Goal: Information Seeking & Learning: Learn about a topic

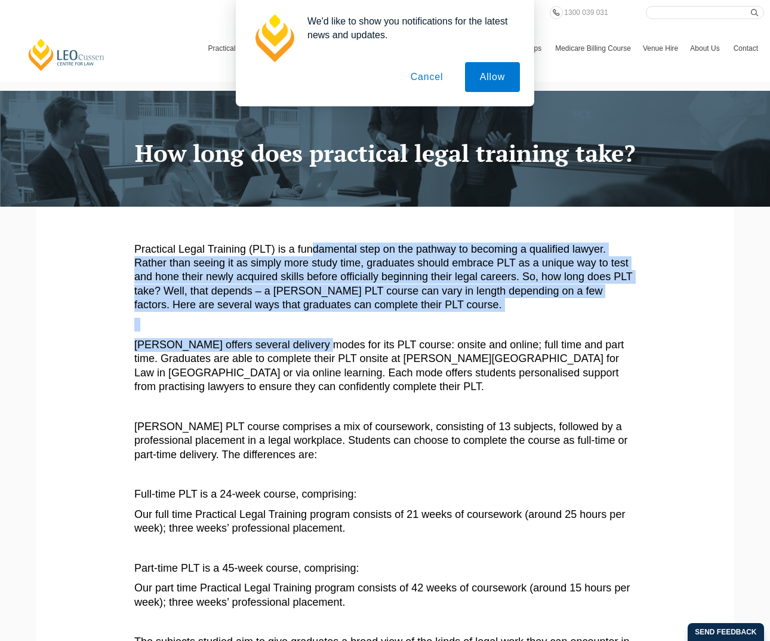
click at [429, 77] on button "Cancel" at bounding box center [427, 77] width 63 height 30
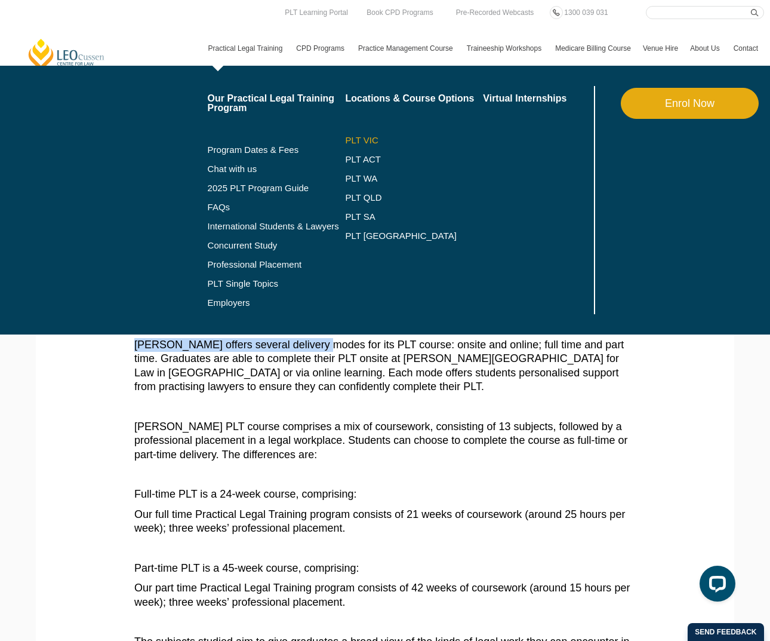
click at [348, 144] on link "PLT VIC" at bounding box center [414, 141] width 138 height 10
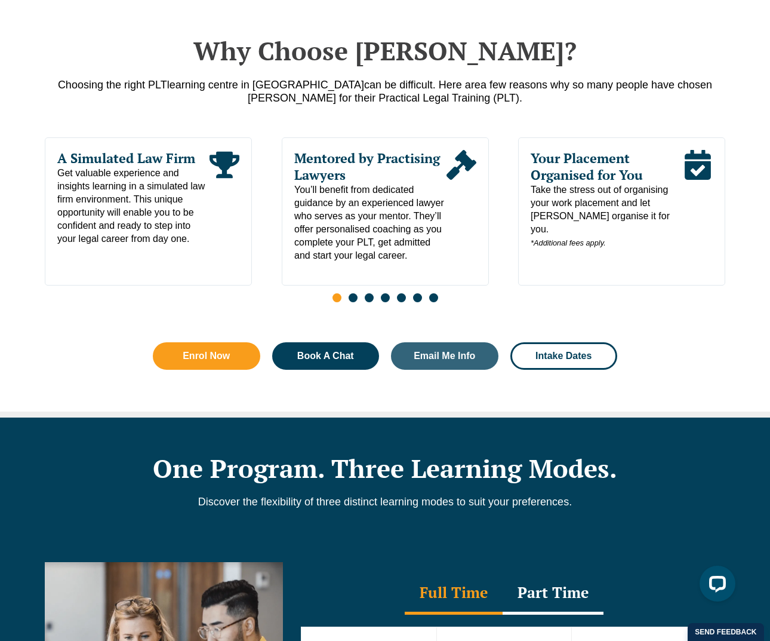
scroll to position [634, 0]
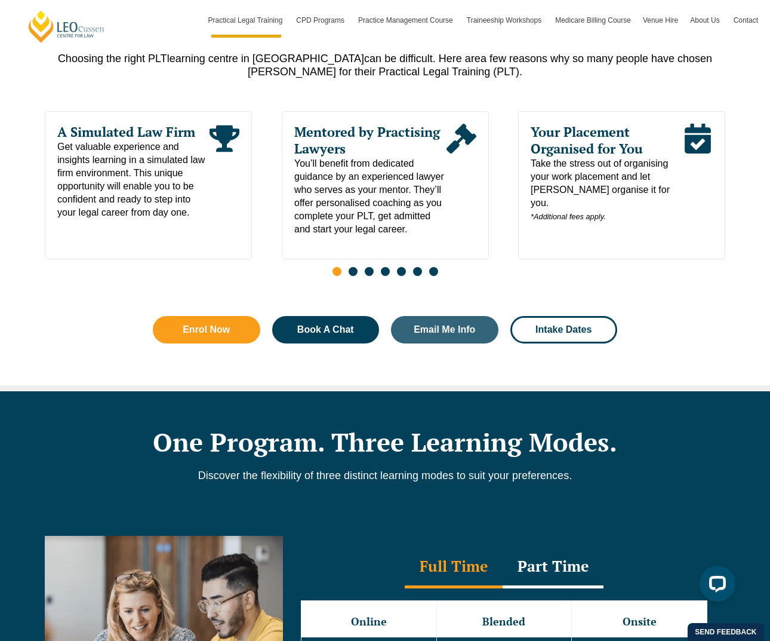
click at [356, 276] on span "Go to slide 2" at bounding box center [353, 271] width 9 height 9
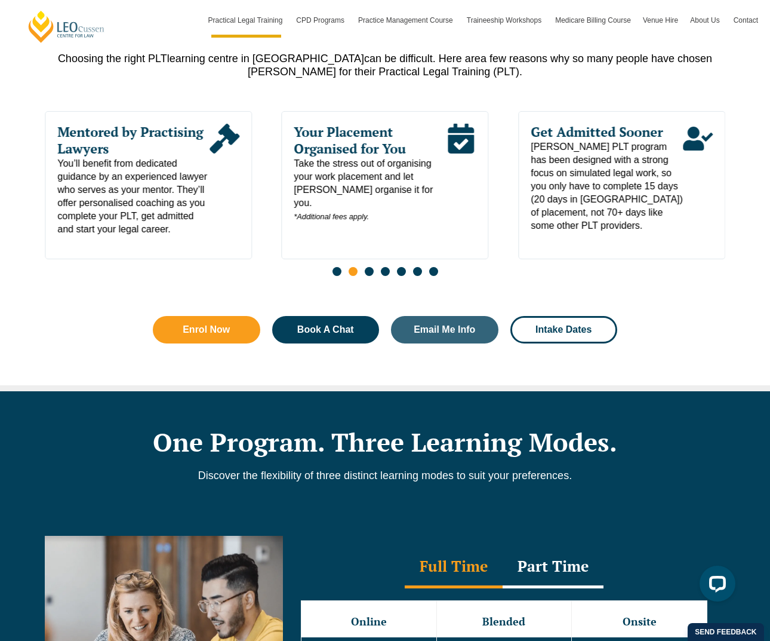
click at [370, 276] on span "Go to slide 3" at bounding box center [369, 271] width 9 height 9
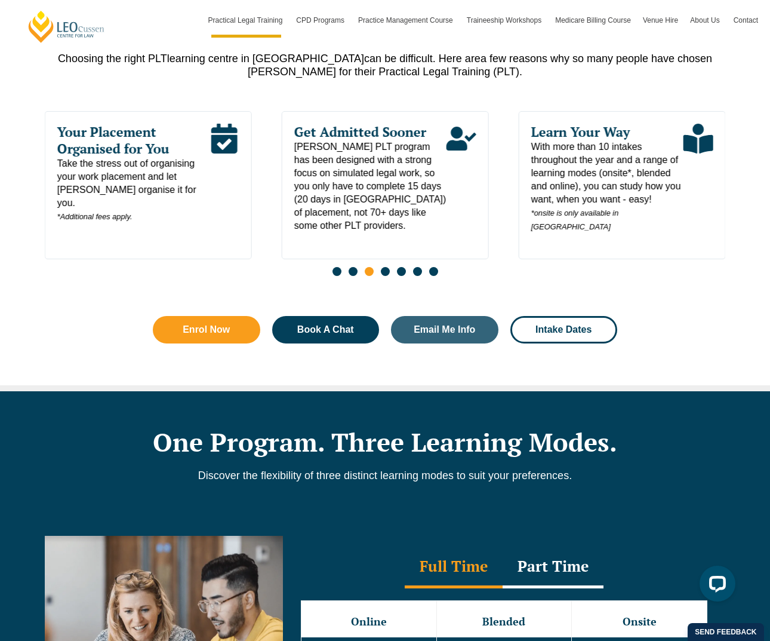
click at [327, 278] on div "Slides" at bounding box center [385, 273] width 681 height 14
click at [331, 275] on div "Slides" at bounding box center [385, 273] width 681 height 14
click at [342, 277] on div "Slides" at bounding box center [385, 273] width 681 height 14
click at [337, 276] on span "Go to slide 1" at bounding box center [337, 271] width 9 height 9
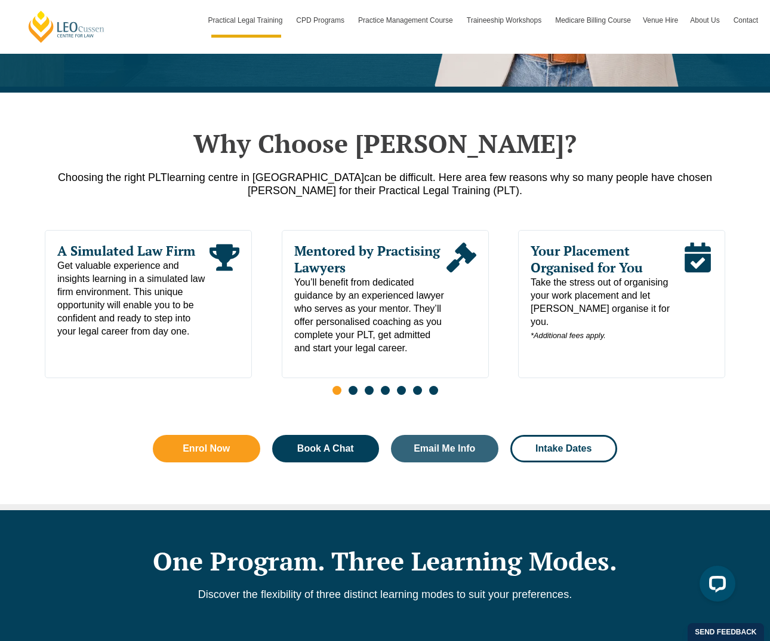
scroll to position [512, 0]
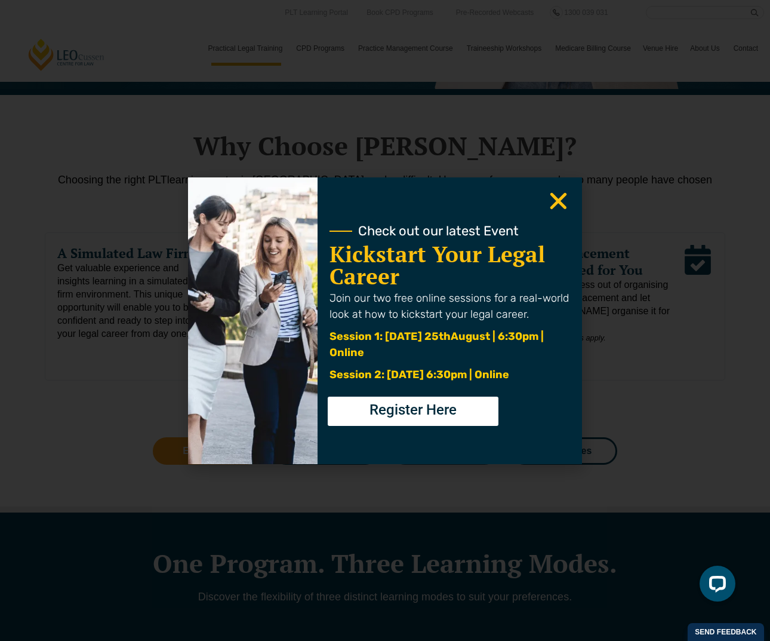
click at [540, 199] on div "Check out our latest Event Kickstart Your Legal Career Join our two free online…" at bounding box center [450, 320] width 265 height 287
click at [241, 53] on div "Check out our latest Event Kickstart Your Legal Career Join our two free online…" at bounding box center [385, 320] width 770 height 641
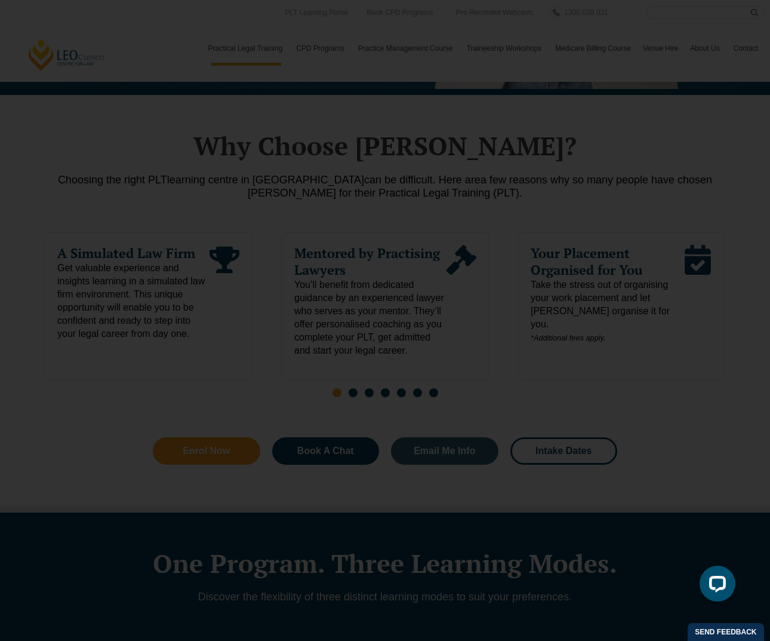
click at [570, 208] on div "Check out our latest Event Kickstart Your Legal Career Join our two free online…" at bounding box center [450, 320] width 265 height 287
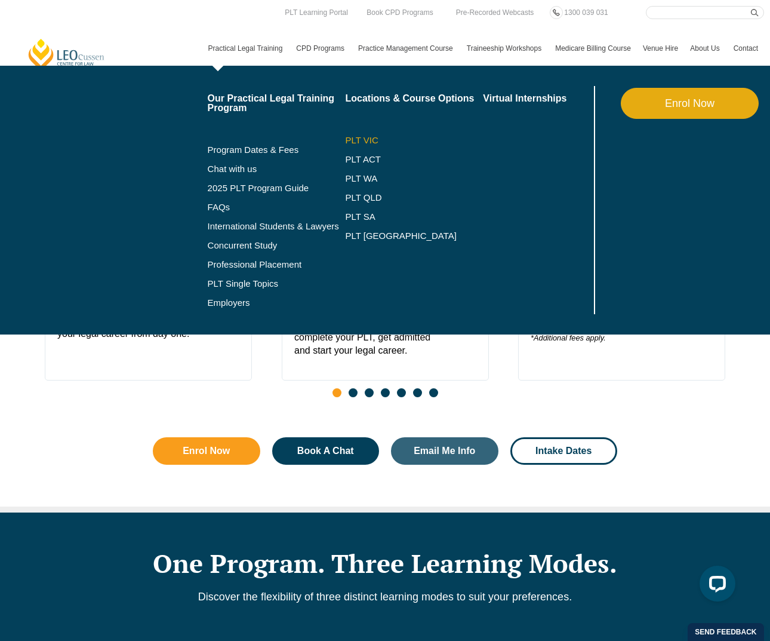
click at [362, 142] on link "PLT VIC" at bounding box center [414, 141] width 138 height 10
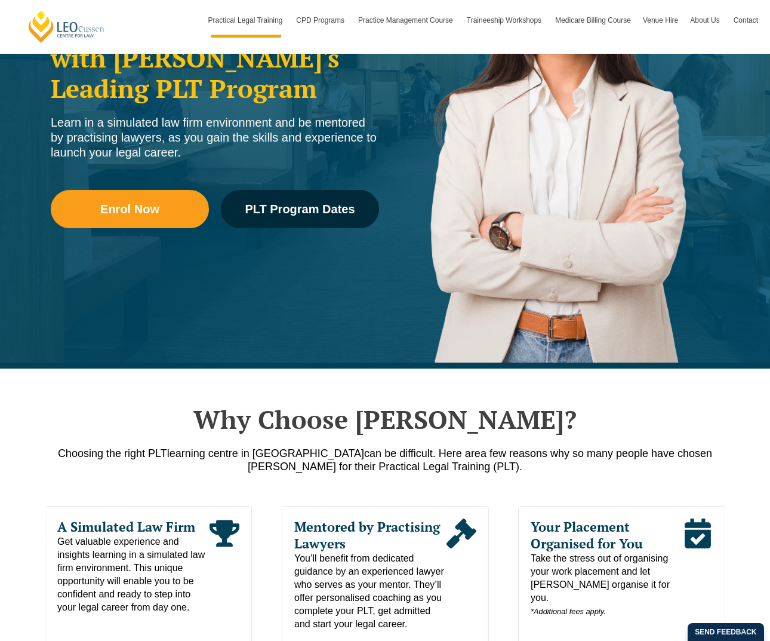
scroll to position [311, 0]
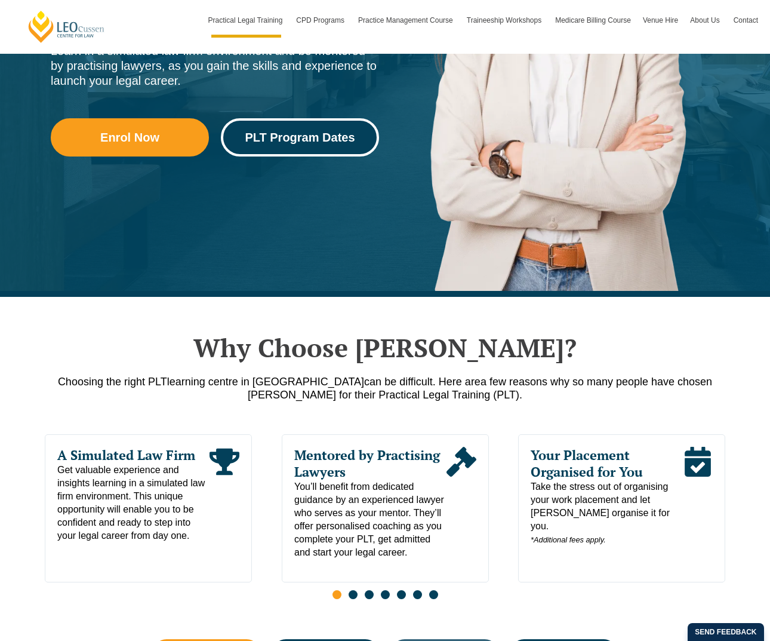
click at [315, 142] on span "PLT Program Dates" at bounding box center [300, 137] width 110 height 12
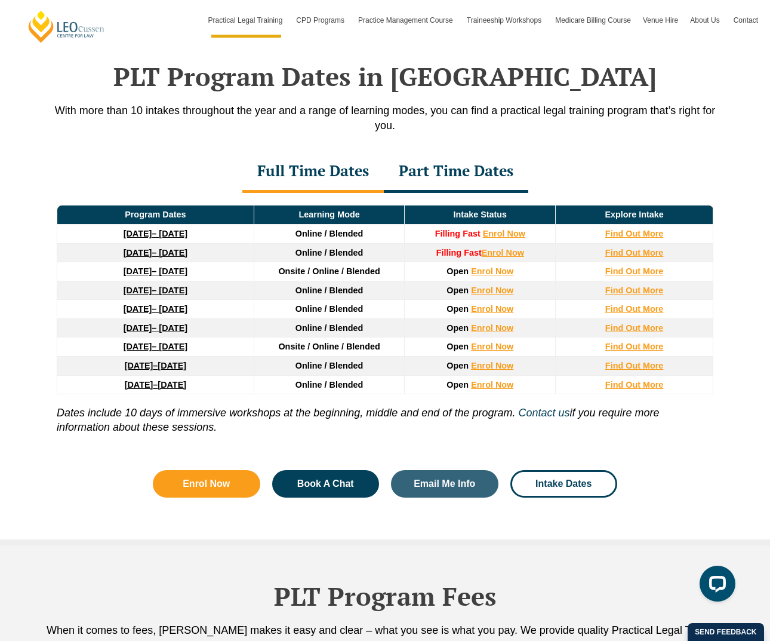
scroll to position [1559, 0]
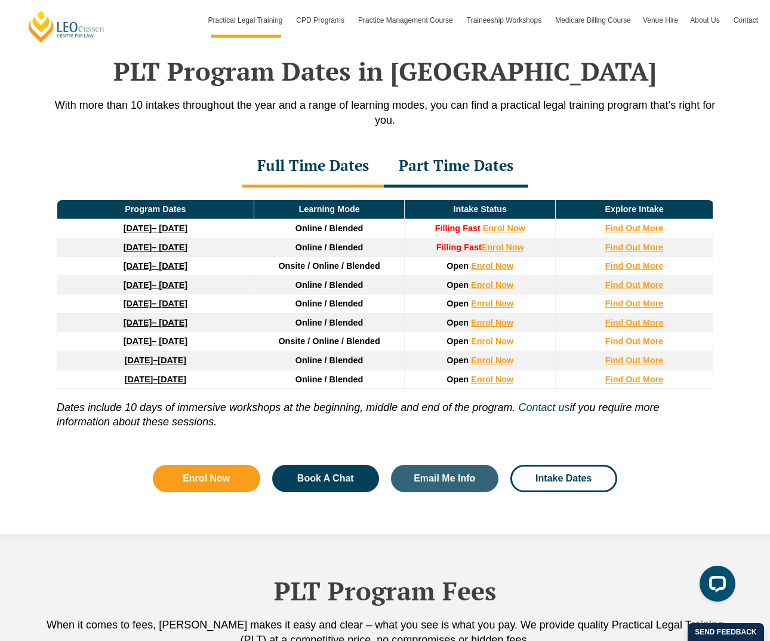
click at [311, 269] on span "Onsite / Online / Blended" at bounding box center [329, 266] width 102 height 10
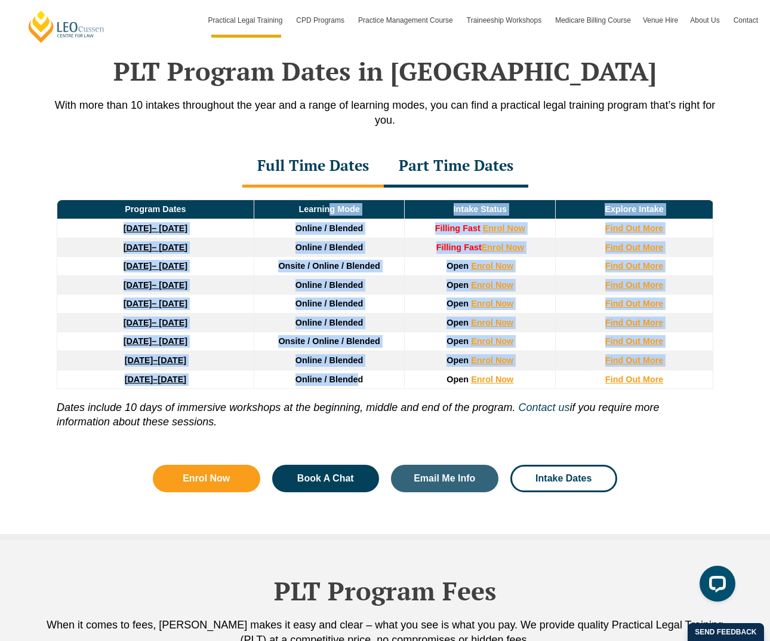
drag, startPoint x: 332, startPoint y: 219, endPoint x: 357, endPoint y: 385, distance: 167.8
click at [357, 385] on thead "Program Dates Learning Mode Intake Status Explore Intake 22 September 2025 – 20…" at bounding box center [385, 294] width 656 height 189
click at [357, 384] on span "Online / Blended" at bounding box center [330, 379] width 68 height 10
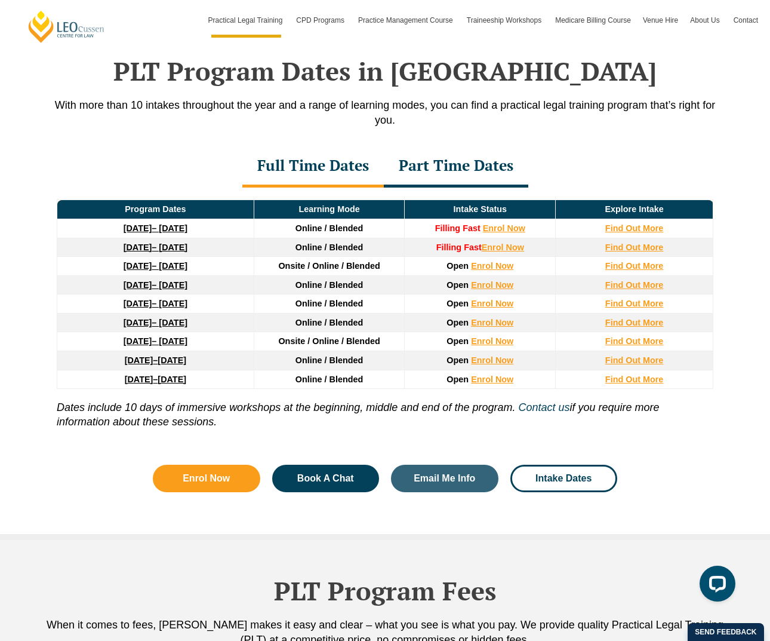
click at [435, 176] on div "Part Time Dates" at bounding box center [456, 167] width 145 height 42
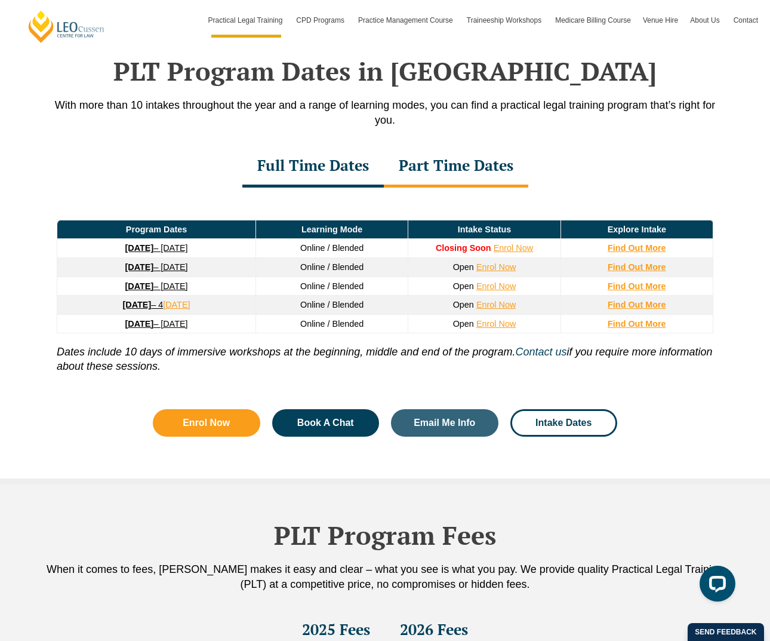
click at [350, 165] on div "Full Time Dates" at bounding box center [313, 167] width 142 height 42
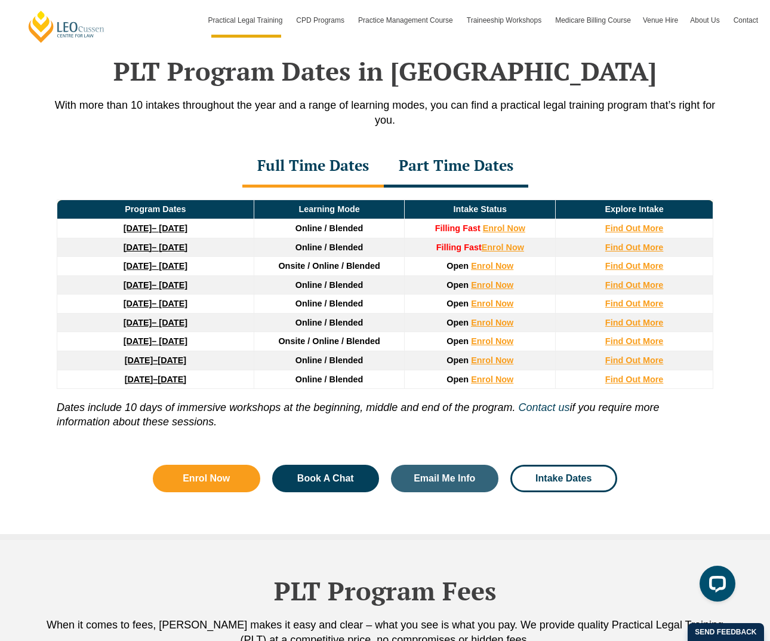
click at [337, 289] on span "Online / Blended" at bounding box center [330, 285] width 68 height 10
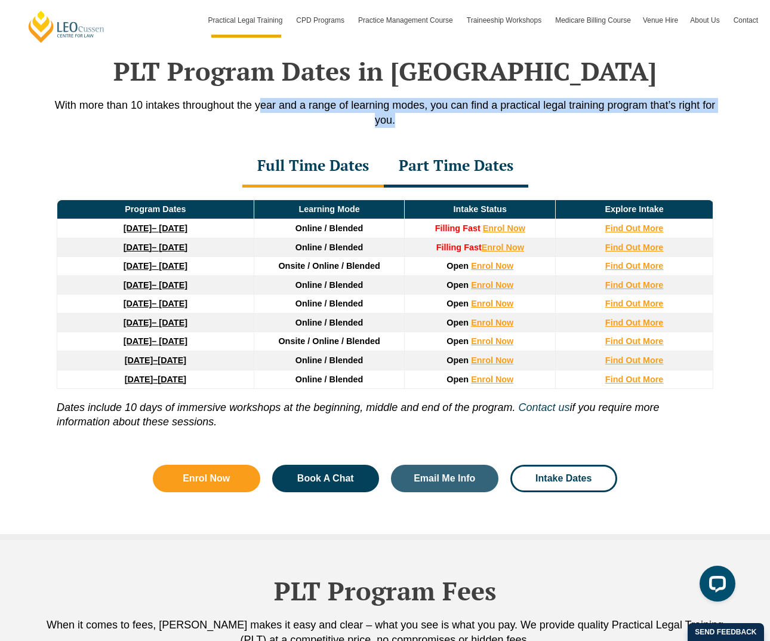
drag, startPoint x: 259, startPoint y: 112, endPoint x: 518, endPoint y: 119, distance: 259.3
click at [518, 119] on p "With more than 10 intakes throughout the year and a range of learning modes, yo…" at bounding box center [385, 113] width 681 height 30
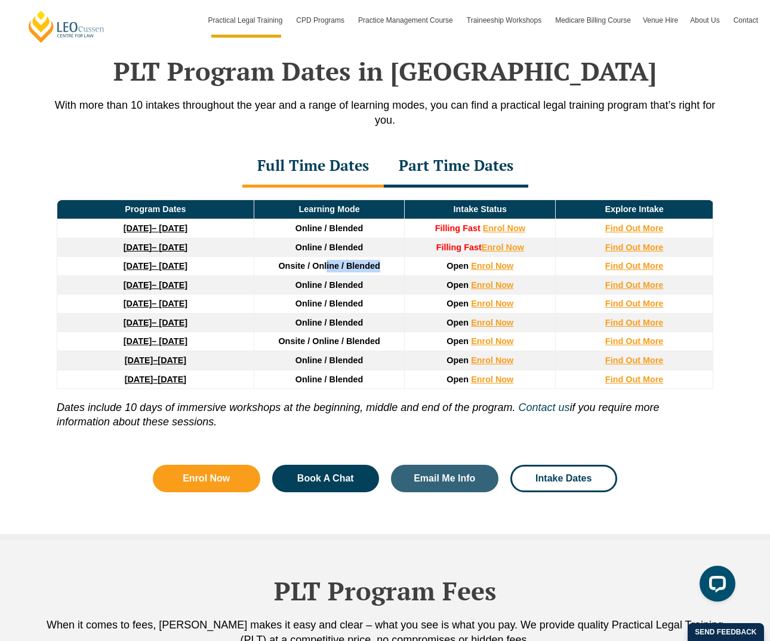
drag, startPoint x: 325, startPoint y: 267, endPoint x: 383, endPoint y: 276, distance: 58.0
click at [383, 276] on td "Onsite / Online / Blended" at bounding box center [329, 266] width 151 height 19
click at [382, 288] on td "Online / Blended" at bounding box center [329, 284] width 151 height 19
drag, startPoint x: 326, startPoint y: 286, endPoint x: 72, endPoint y: 287, distance: 254.4
click at [72, 287] on tr "16 February 2026 – 3 July 2026 Online / Blended Open Enrol Now Find Out More" at bounding box center [385, 284] width 656 height 19
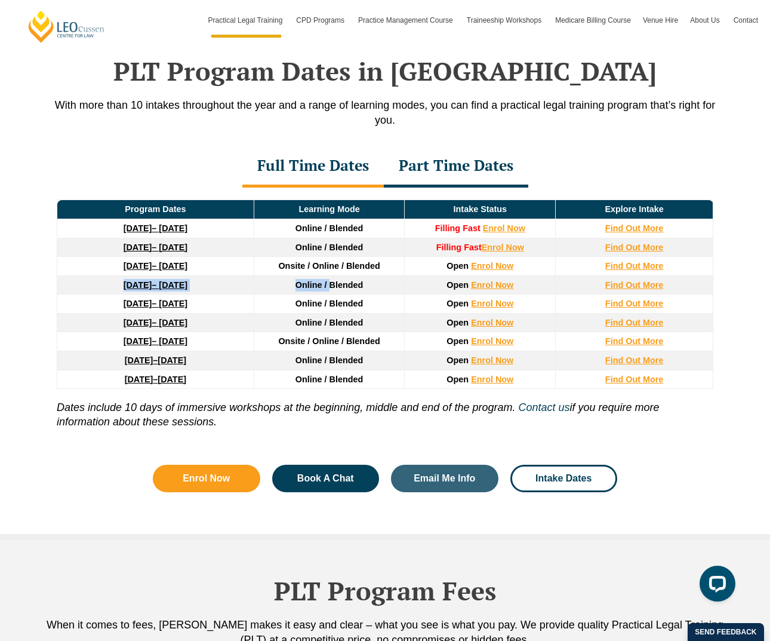
click at [186, 383] on span "[DATE]" at bounding box center [172, 379] width 29 height 10
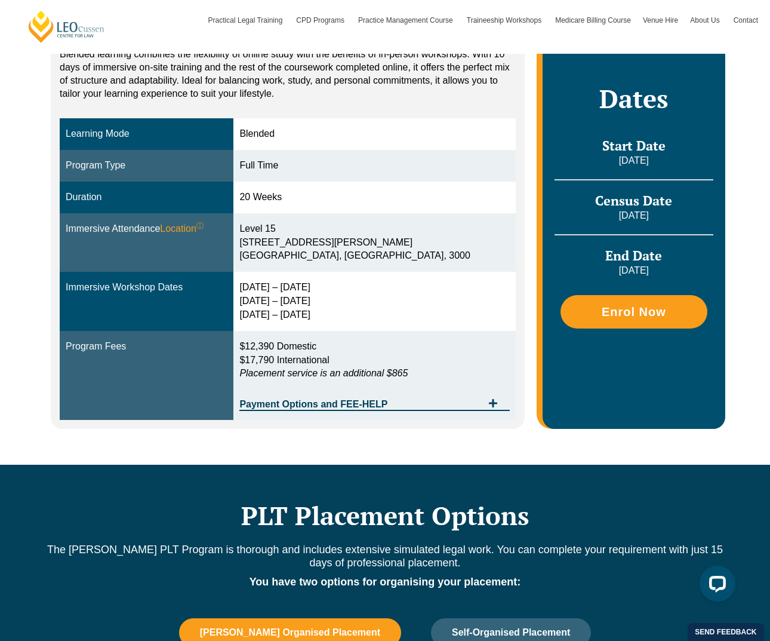
drag, startPoint x: 328, startPoint y: 195, endPoint x: 260, endPoint y: 196, distance: 67.5
click at [260, 196] on tr "Duration 20 Weeks" at bounding box center [288, 198] width 456 height 32
drag, startPoint x: 305, startPoint y: 294, endPoint x: 320, endPoint y: 315, distance: 25.2
click at [305, 295] on div "[DATE] – [DATE] [DATE] – [DATE] [DATE] – [DATE]" at bounding box center [374, 301] width 270 height 41
drag, startPoint x: 358, startPoint y: 351, endPoint x: 266, endPoint y: 348, distance: 92.0
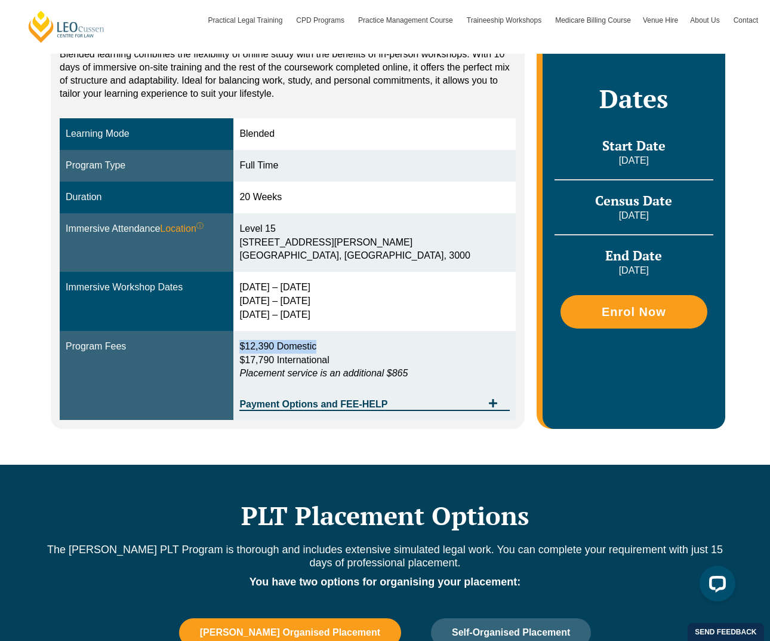
click at [266, 348] on td "$12,390 Domestic $17,790 International Placement service is an additional $865 …" at bounding box center [375, 376] width 282 height 90
click at [366, 377] on em "Placement service is an additional $865" at bounding box center [323, 373] width 168 height 10
click at [382, 416] on td "$12,390 Domestic $17,790 International Placement service is an additional $865 …" at bounding box center [375, 376] width 282 height 90
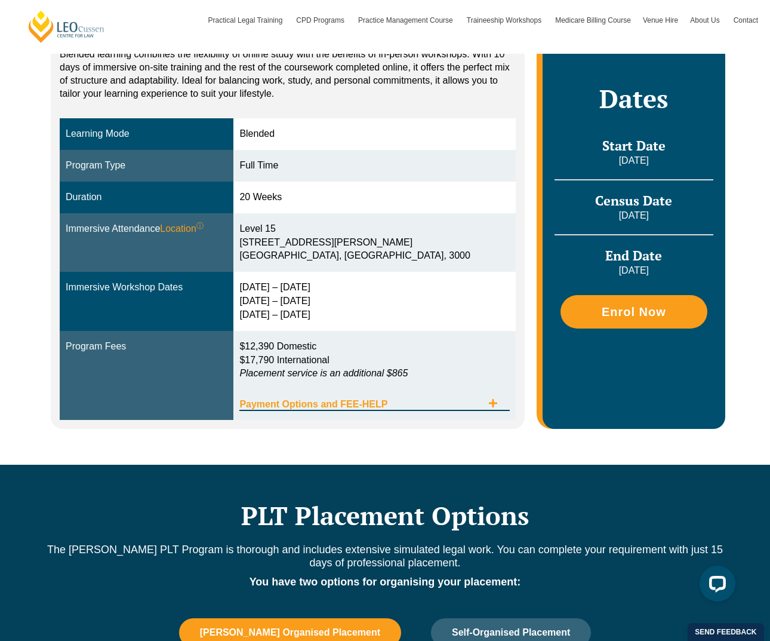
click at [385, 411] on div "Payment Options and FEE-HELP" at bounding box center [374, 398] width 270 height 24
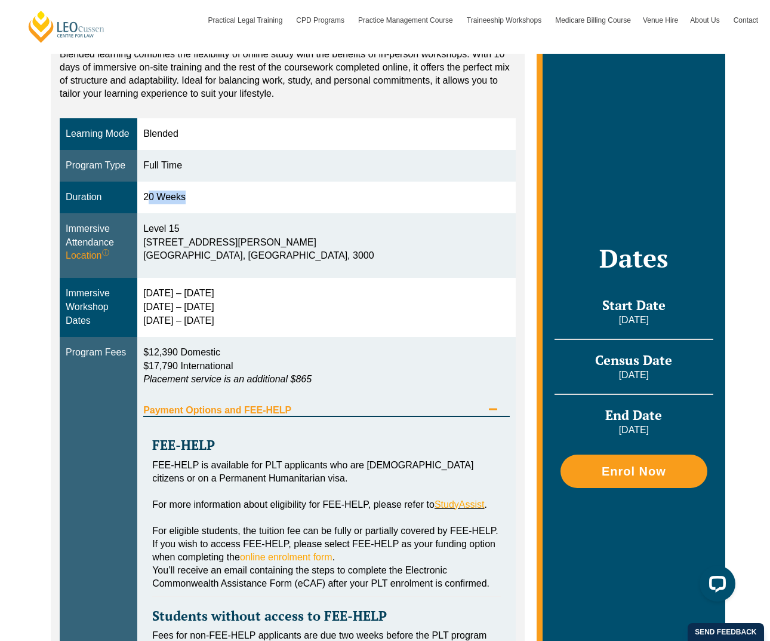
drag, startPoint x: 180, startPoint y: 195, endPoint x: 121, endPoint y: 228, distance: 68.2
click at [141, 198] on td "20 Weeks" at bounding box center [326, 198] width 379 height 32
drag, startPoint x: 179, startPoint y: 288, endPoint x: 188, endPoint y: 288, distance: 9.0
click at [187, 288] on div "[DATE] – [DATE] [DATE] – [DATE] [DATE] – [DATE]" at bounding box center [326, 307] width 367 height 41
click at [190, 289] on div "[DATE] – [DATE] [DATE] – [DATE] [DATE] – [DATE]" at bounding box center [326, 307] width 367 height 41
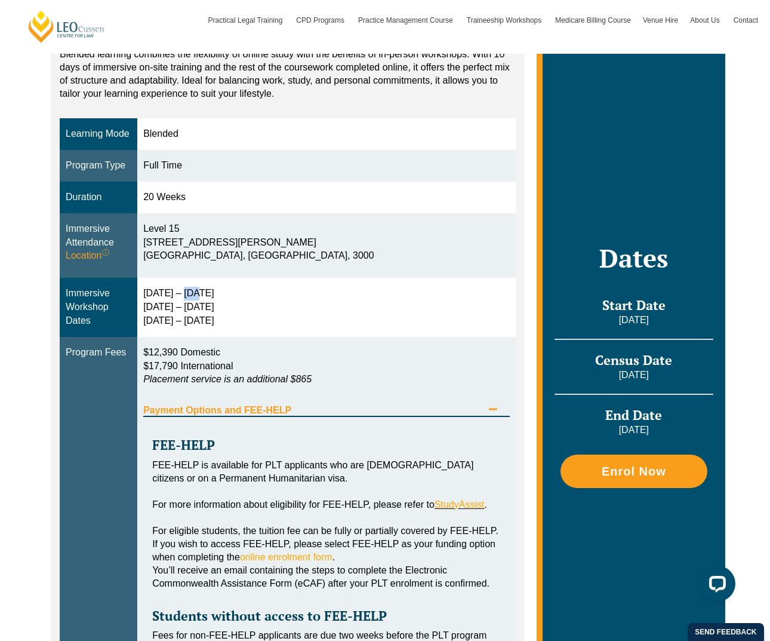
click at [190, 289] on div "[DATE] – [DATE] [DATE] – [DATE] [DATE] – [DATE]" at bounding box center [326, 307] width 367 height 41
drag, startPoint x: 190, startPoint y: 289, endPoint x: 133, endPoint y: 289, distance: 56.7
click at [133, 289] on tr "Immersive Workshop Dates [DATE] – [DATE] [DATE] – [DATE] [DATE] – [DATE]" at bounding box center [288, 307] width 456 height 59
drag, startPoint x: 209, startPoint y: 300, endPoint x: 207, endPoint y: 310, distance: 9.7
click at [209, 300] on div "[DATE] – [DATE] [DATE] – [DATE] [DATE] – [DATE]" at bounding box center [326, 307] width 367 height 41
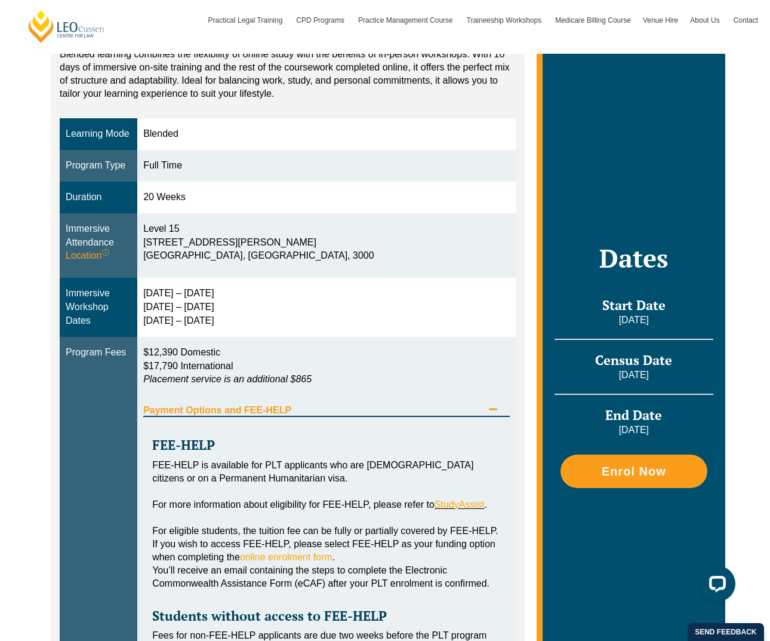
click at [205, 319] on div "[DATE] – [DATE] [DATE] – [DATE] [DATE] – [DATE]" at bounding box center [326, 307] width 367 height 41
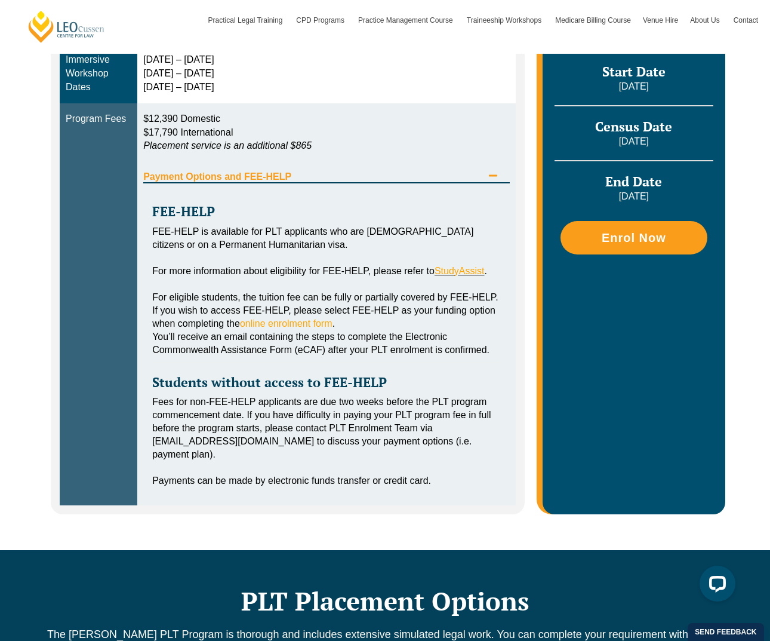
scroll to position [587, 0]
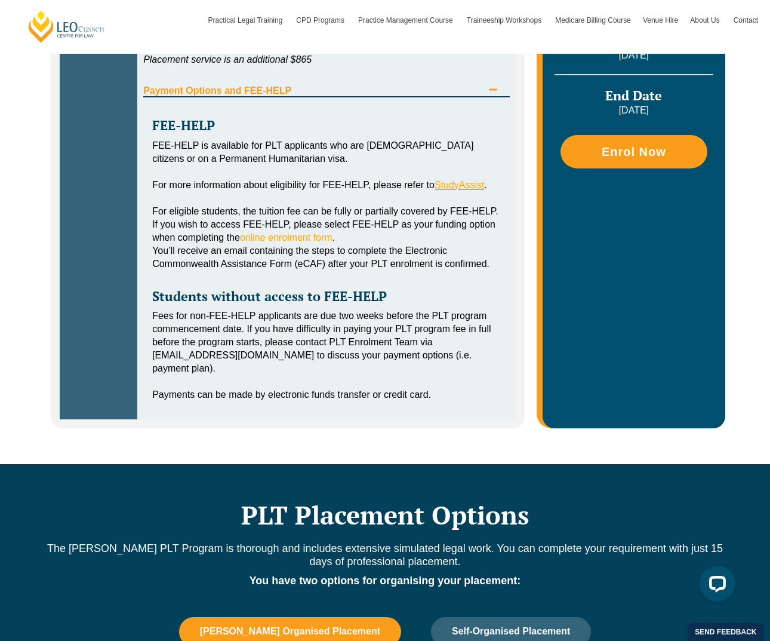
click at [437, 324] on div "Fees for non-FEE-HELP applicants are due two weeks before the PLT program comme…" at bounding box center [326, 342] width 349 height 66
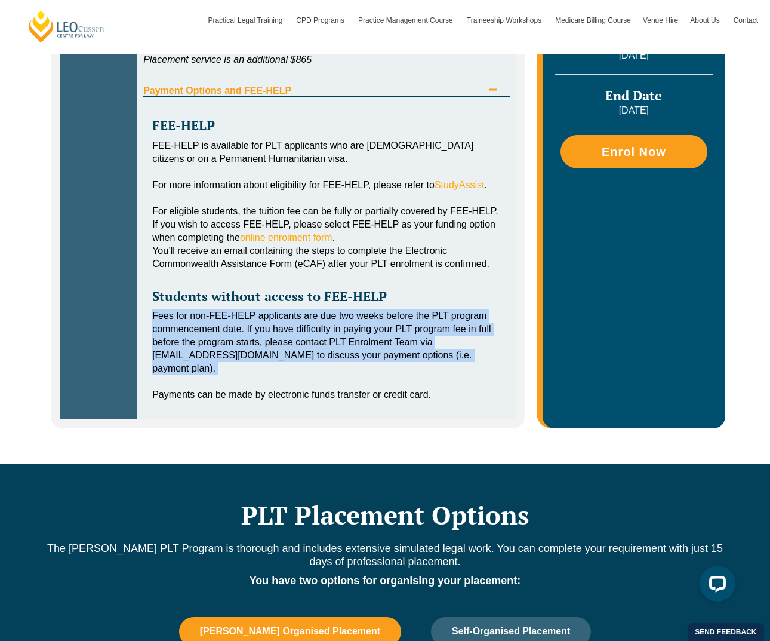
click at [437, 324] on div "Fees for non-FEE-HELP applicants are due two weeks before the PLT program comme…" at bounding box center [326, 342] width 349 height 66
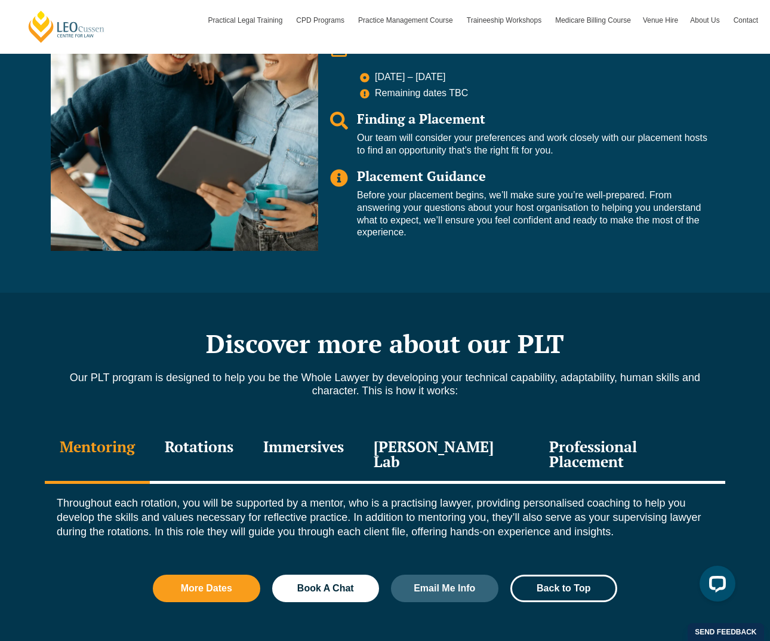
scroll to position [1323, 0]
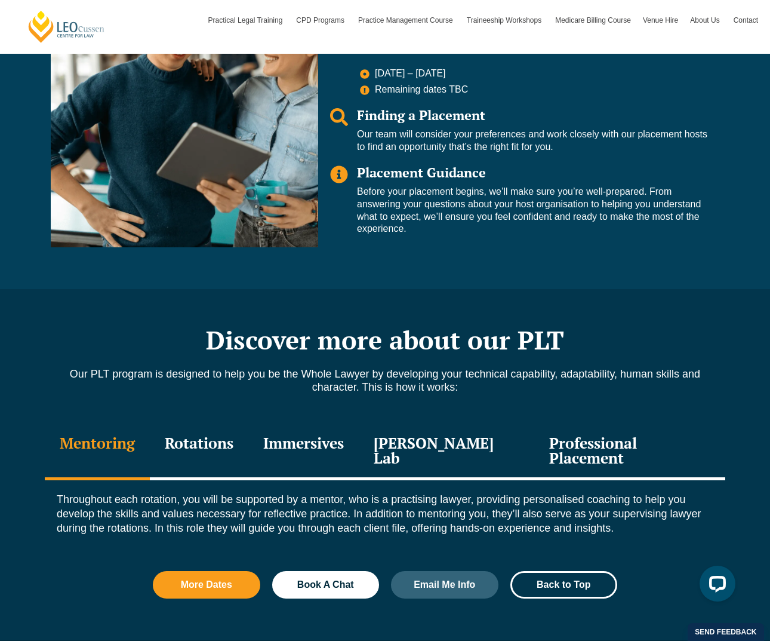
click at [248, 453] on div "Rotations" at bounding box center [199, 451] width 99 height 57
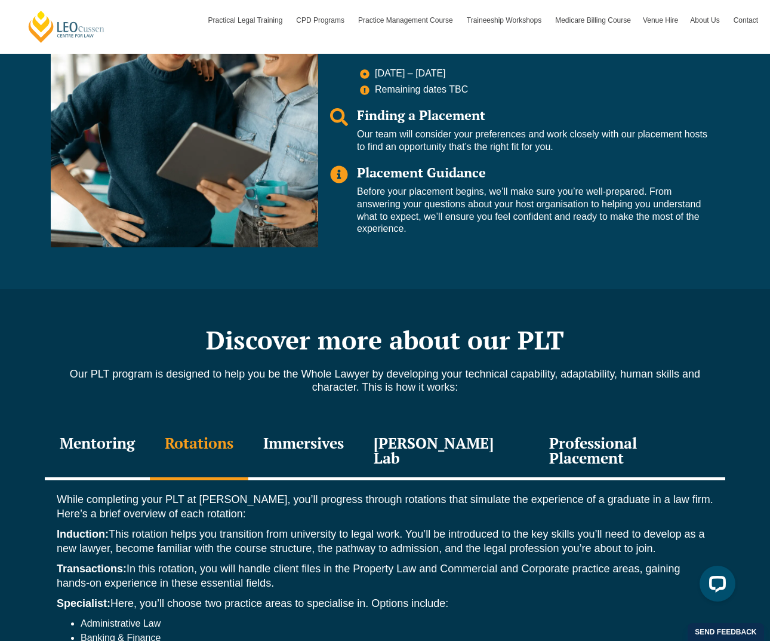
click at [325, 451] on div "Immersives" at bounding box center [303, 451] width 110 height 57
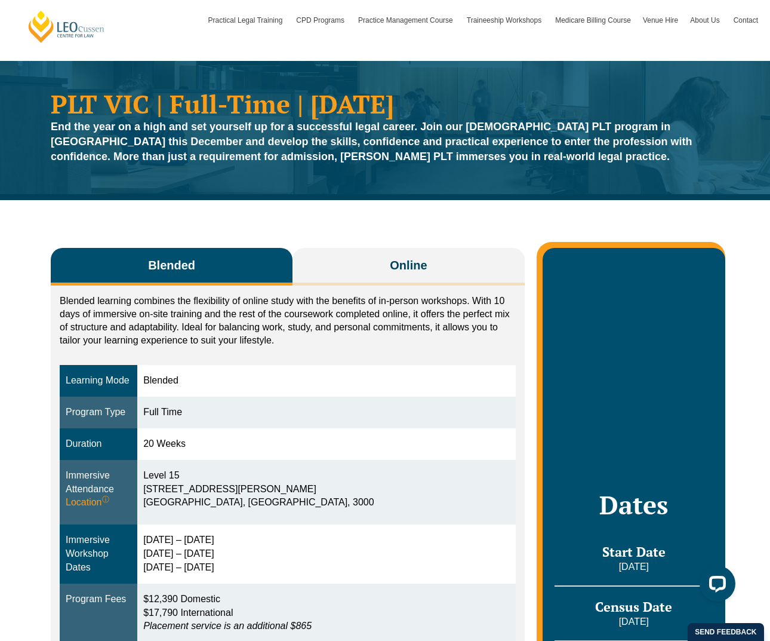
scroll to position [0, 0]
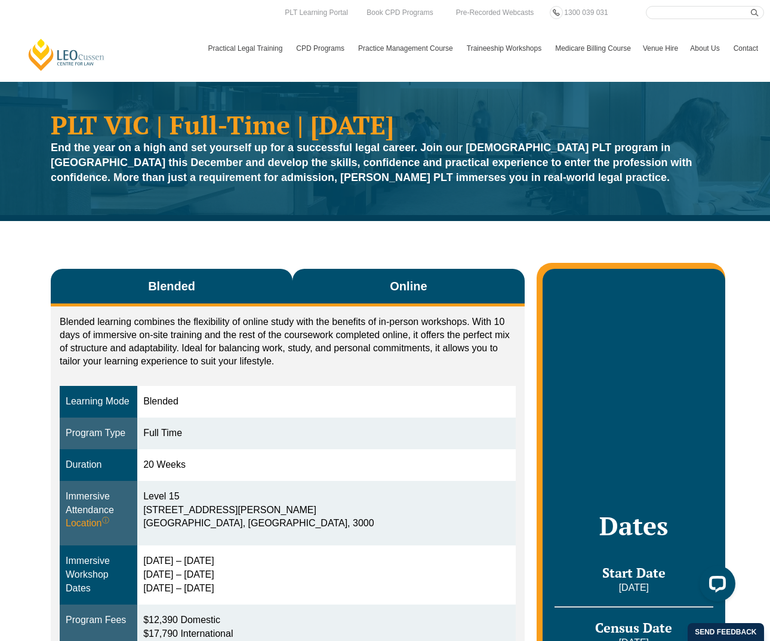
click at [413, 277] on button "Online" at bounding box center [409, 288] width 232 height 38
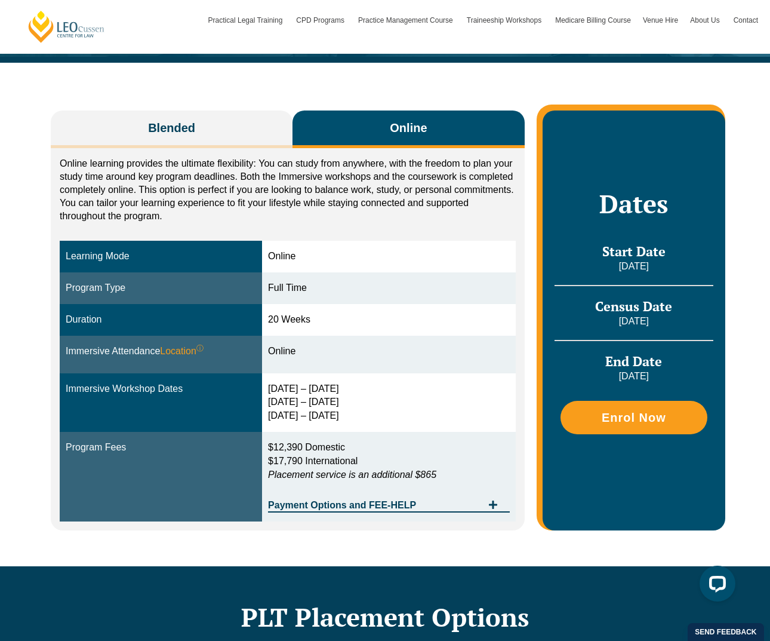
scroll to position [194, 0]
